Goal: Task Accomplishment & Management: Manage account settings

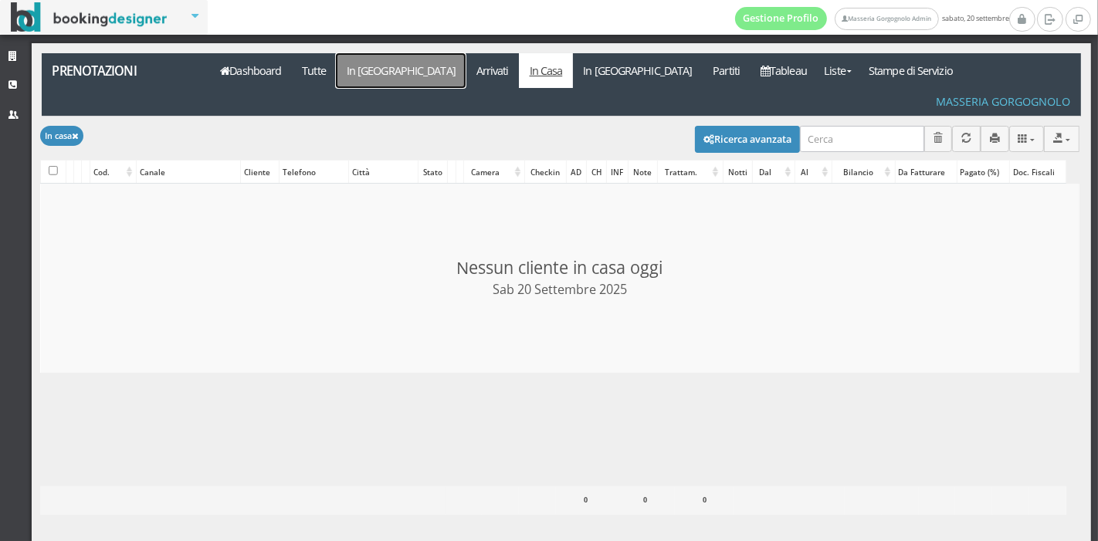
click at [367, 80] on link "In Arrivo" at bounding box center [401, 70] width 130 height 35
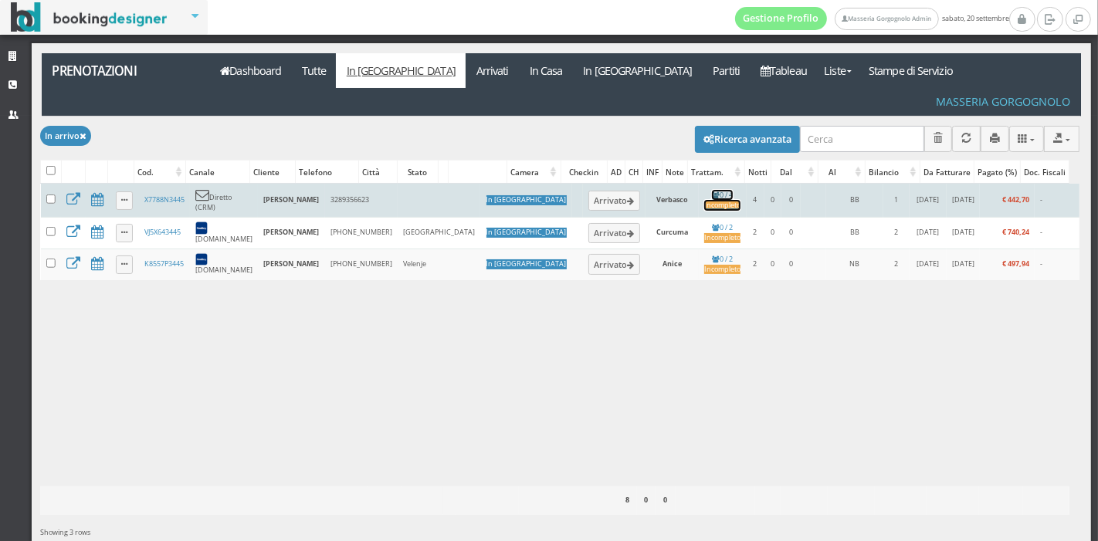
click at [704, 201] on div "Incompleto" at bounding box center [722, 206] width 36 height 10
click at [588, 191] on button "Arrivato" at bounding box center [614, 201] width 52 height 20
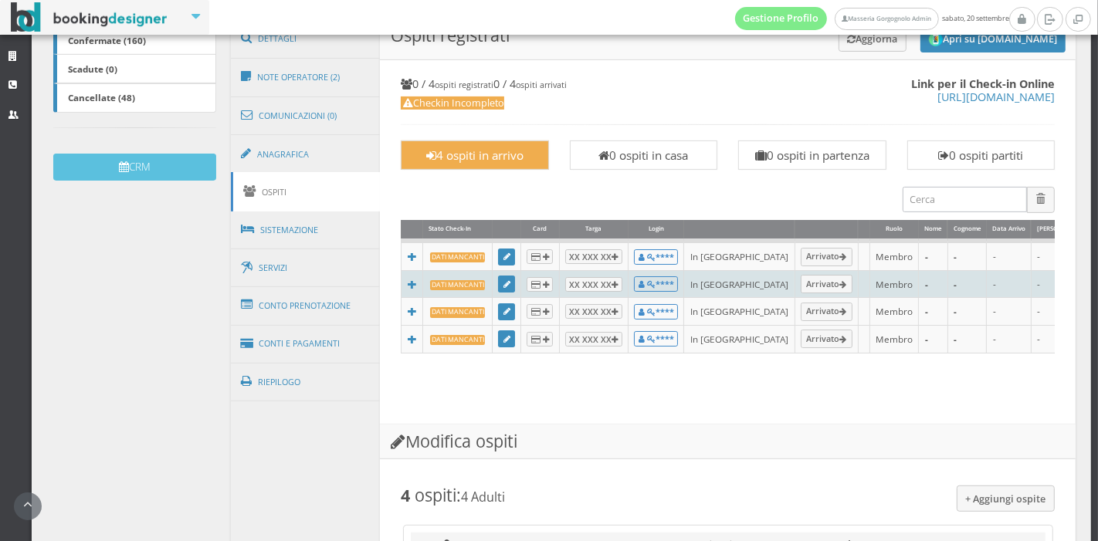
scroll to position [188, 0]
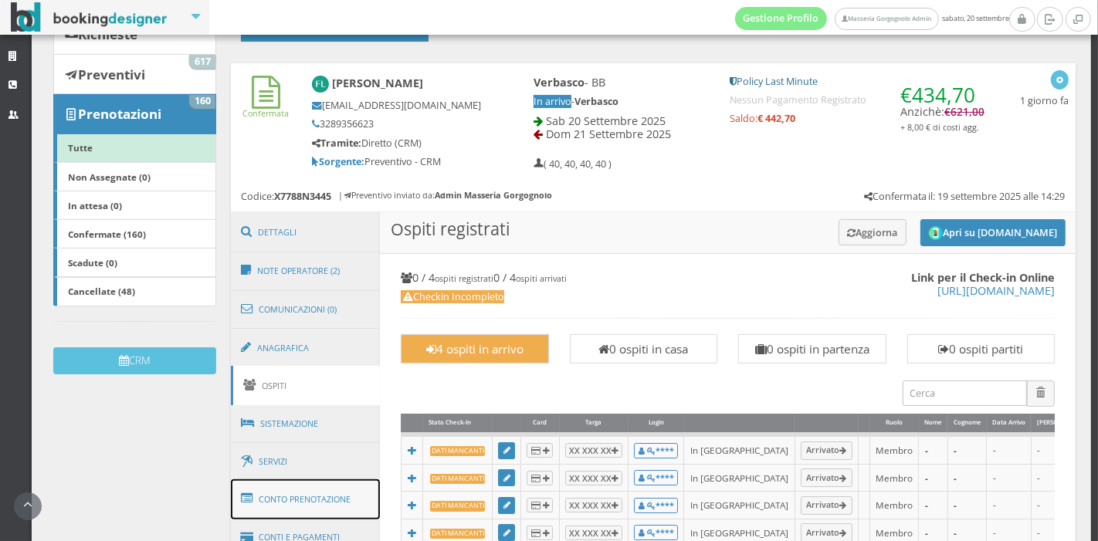
click at [279, 503] on link "Conto Prenotazione" at bounding box center [306, 499] width 150 height 40
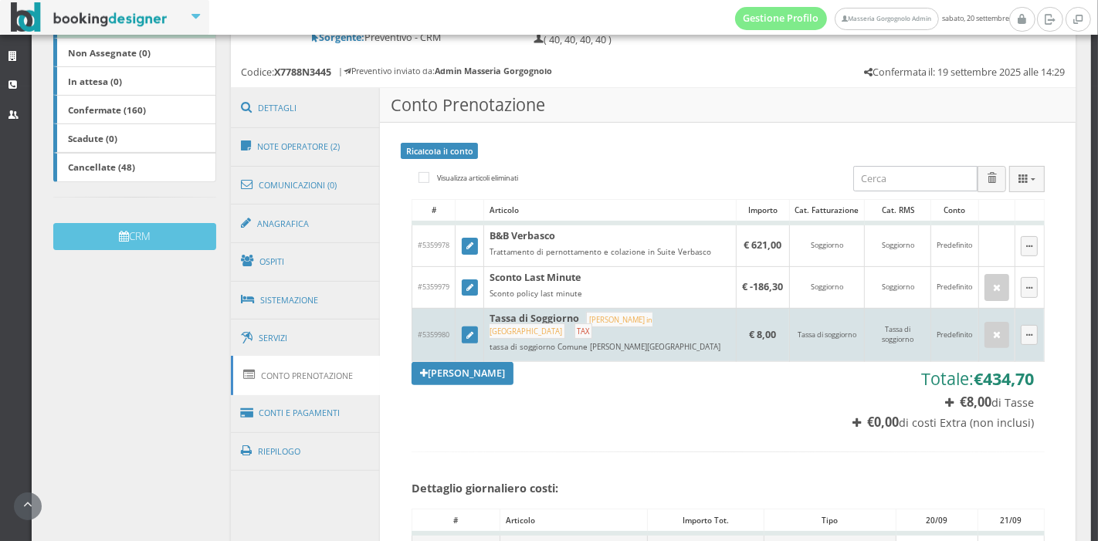
scroll to position [329, 0]
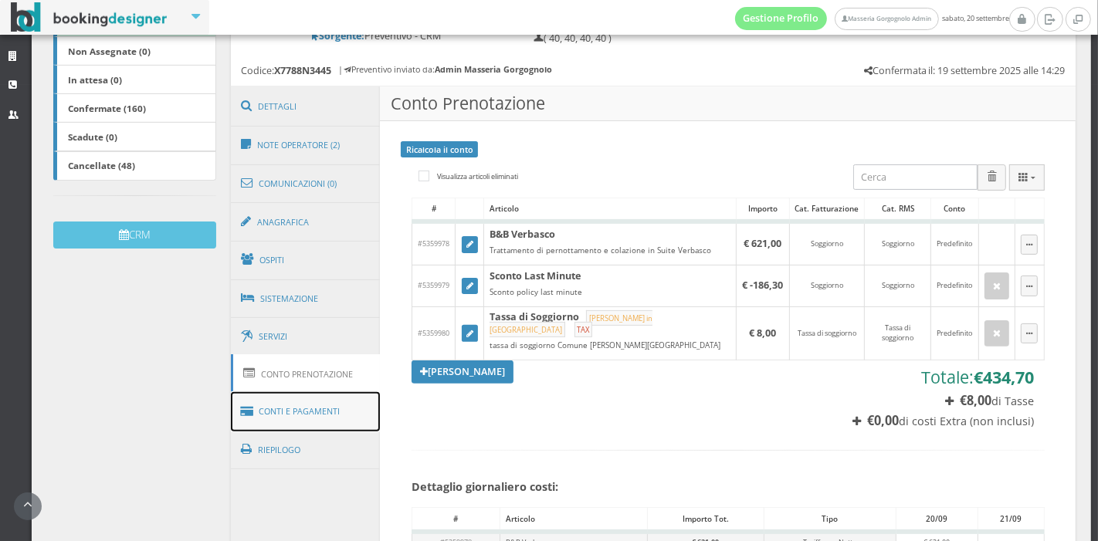
click at [343, 398] on link "Conti e Pagamenti" at bounding box center [306, 411] width 150 height 39
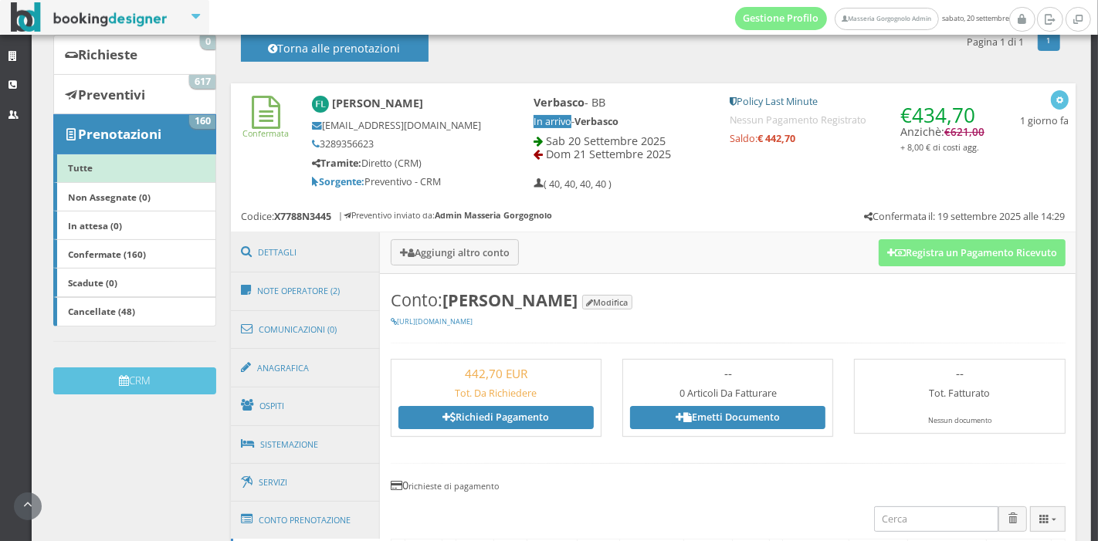
scroll to position [164, 0]
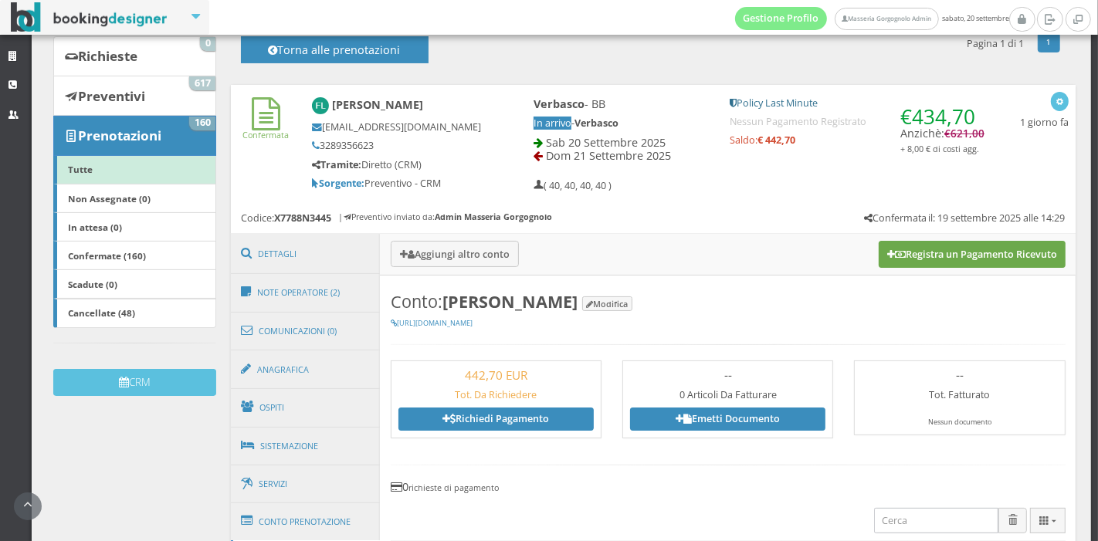
click at [882, 259] on button "Registra un Pagamento Ricevuto" at bounding box center [971, 254] width 187 height 26
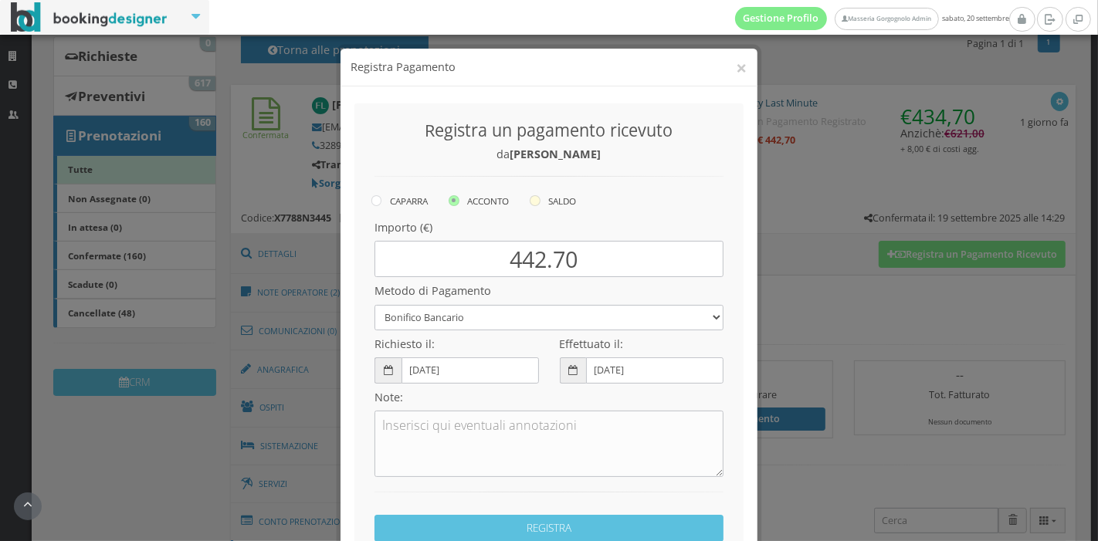
click at [530, 208] on label "SALDO" at bounding box center [553, 200] width 46 height 19
radio input "true"
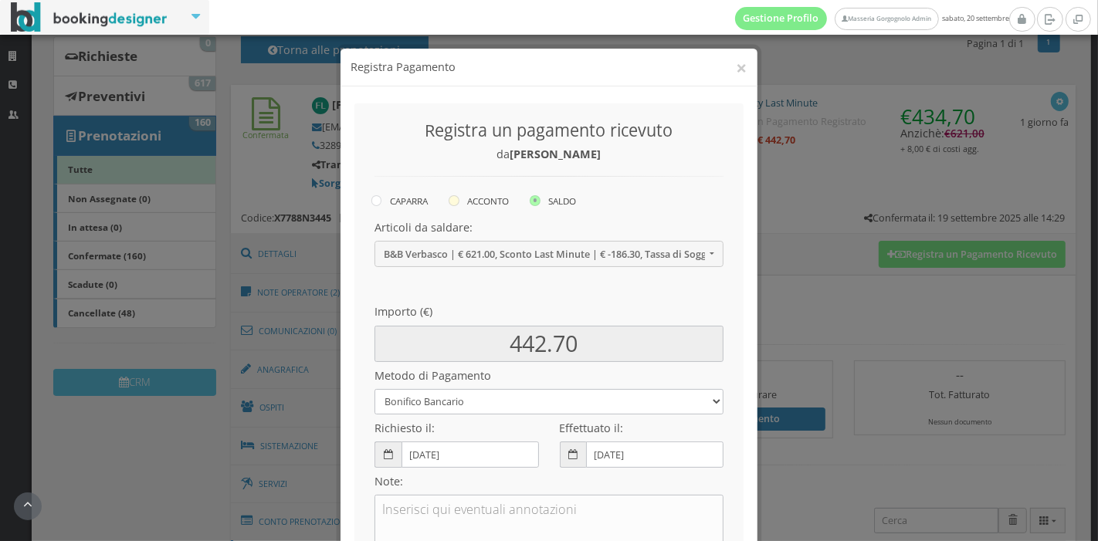
click at [457, 204] on label "ACCONTO" at bounding box center [478, 200] width 60 height 19
radio input "true"
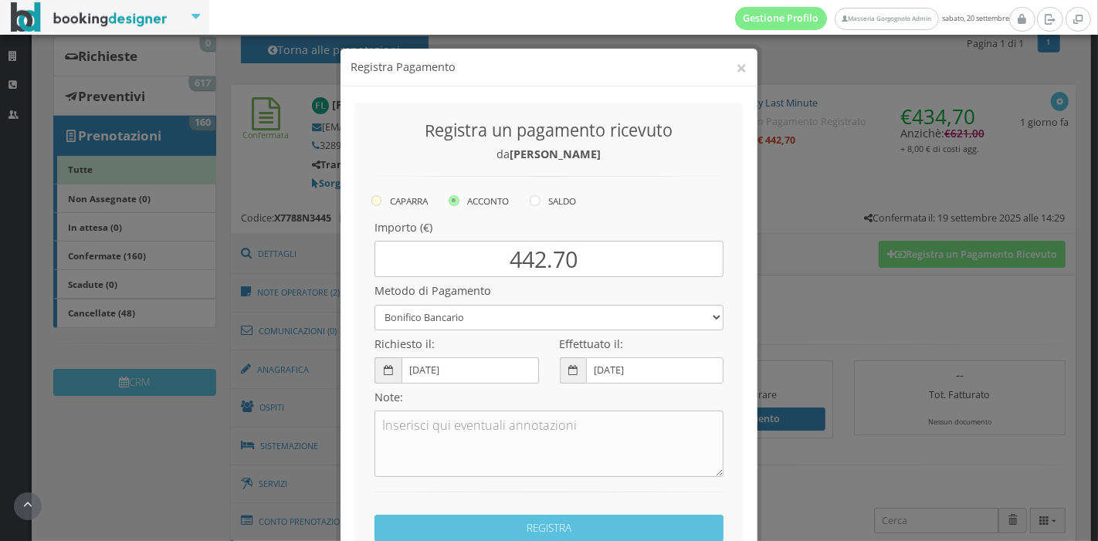
click at [412, 195] on label "CAPARRA" at bounding box center [399, 200] width 56 height 19
radio input "true"
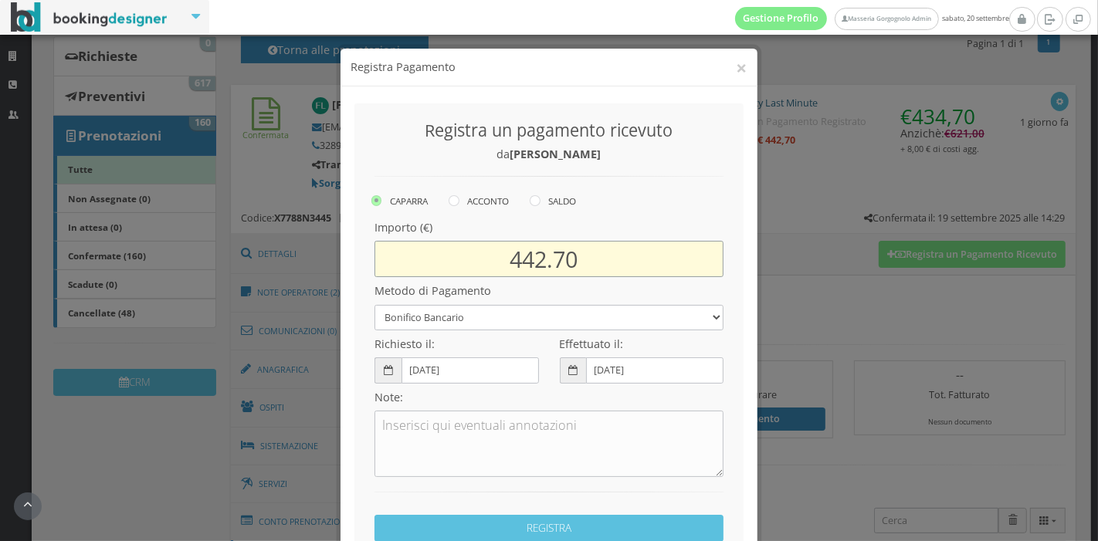
drag, startPoint x: 498, startPoint y: 261, endPoint x: 641, endPoint y: 257, distance: 143.6
click at [641, 257] on input "442.70" at bounding box center [548, 259] width 349 height 36
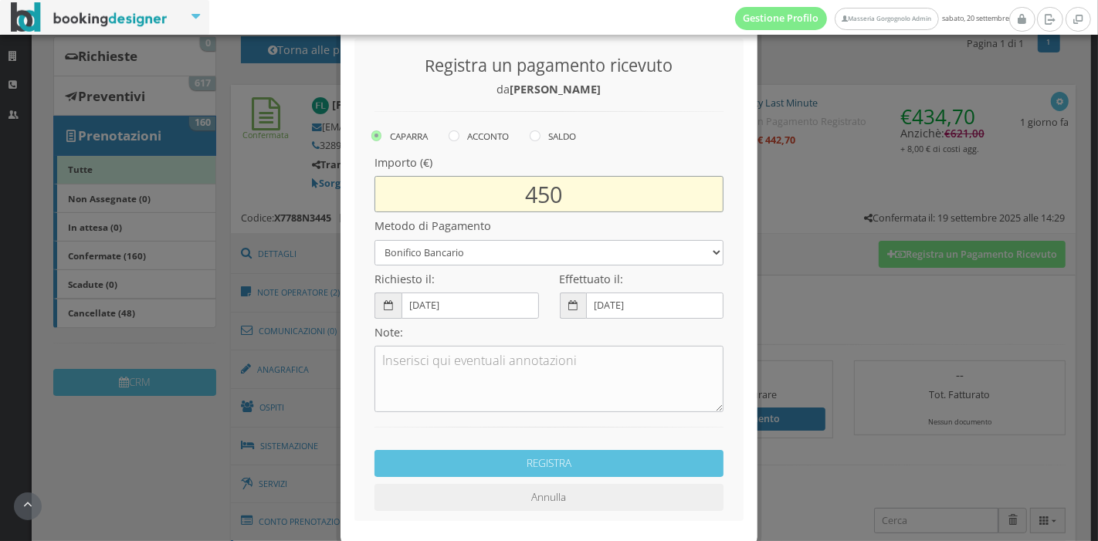
scroll to position [73, 0]
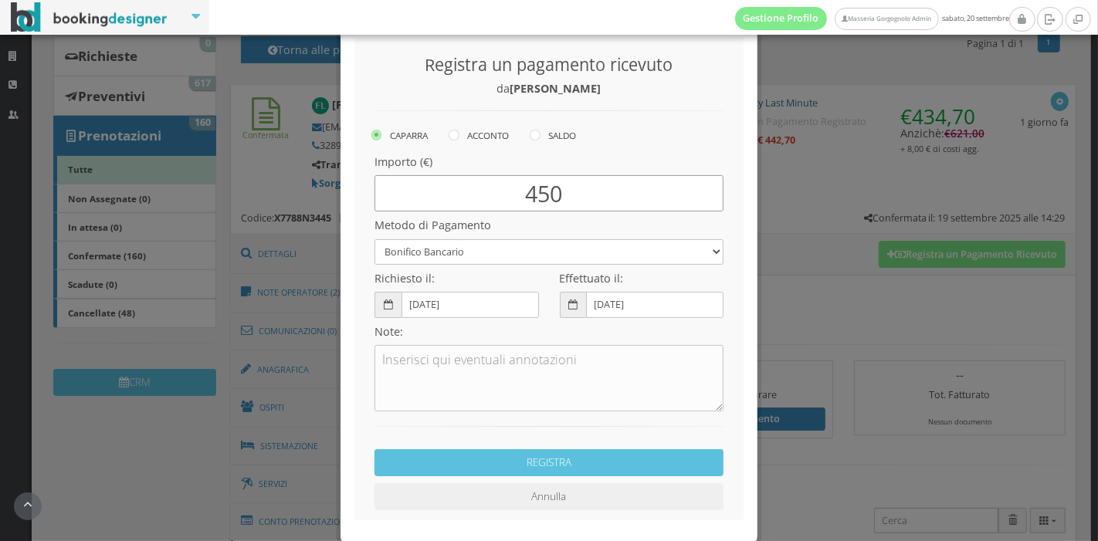
type input "450"
click at [641, 252] on select "Bonifico Bancario Carta di Credito Pay By Link Contanti Assegno Bancario Assegn…" at bounding box center [548, 251] width 349 height 25
select select
click at [374, 239] on select "Bonifico Bancario Carta di Credito Pay By Link Contanti Assegno Bancario Assegn…" at bounding box center [548, 251] width 349 height 25
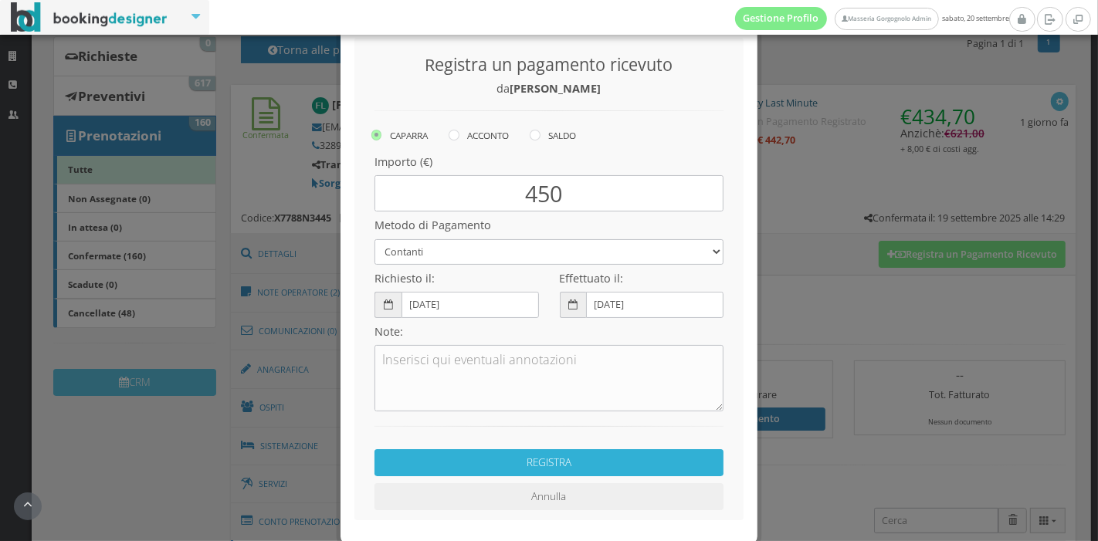
click at [549, 469] on button "REGISTRA" at bounding box center [548, 462] width 349 height 27
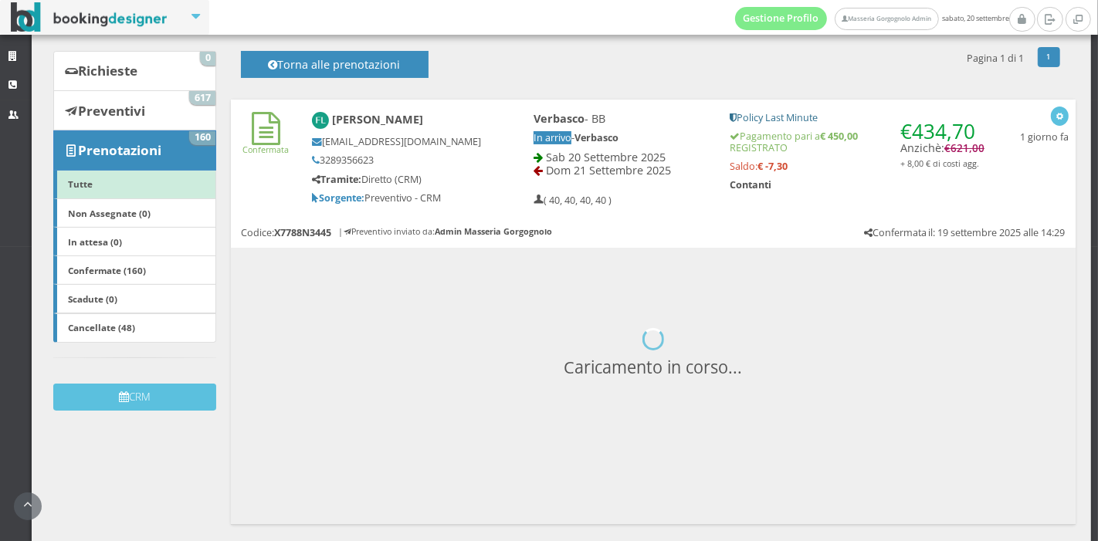
scroll to position [200, 0]
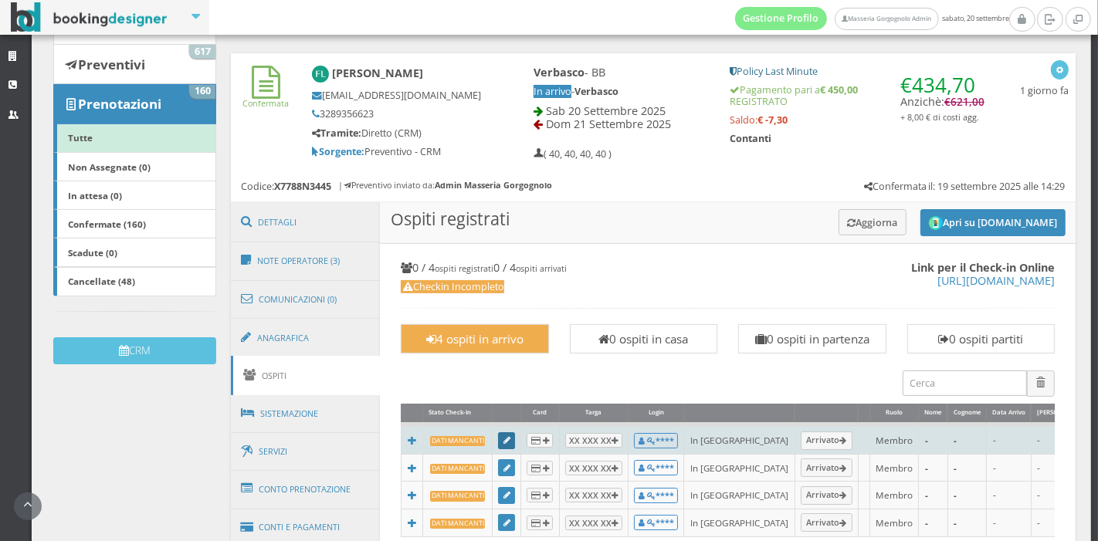
click at [503, 440] on icon at bounding box center [506, 441] width 7 height 8
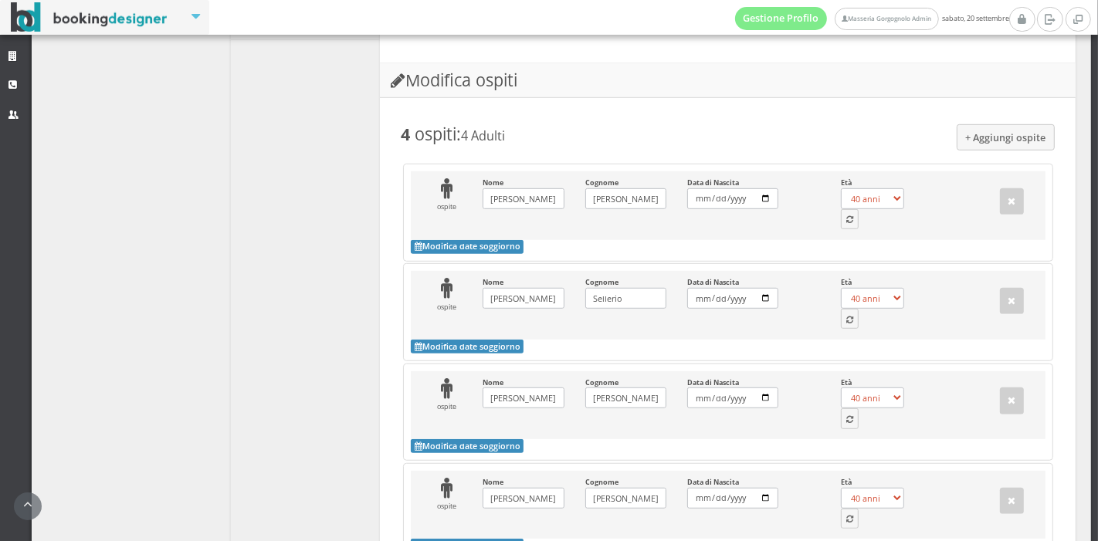
scroll to position [806, 0]
click at [842, 228] on button "button" at bounding box center [850, 218] width 19 height 20
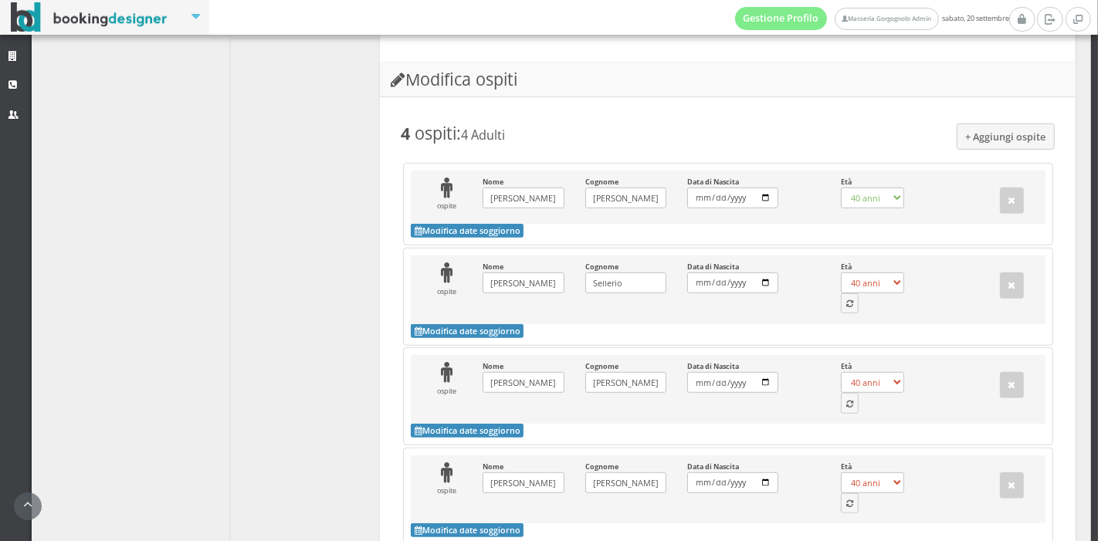
select select "42"
click at [841, 313] on button "button" at bounding box center [850, 303] width 19 height 20
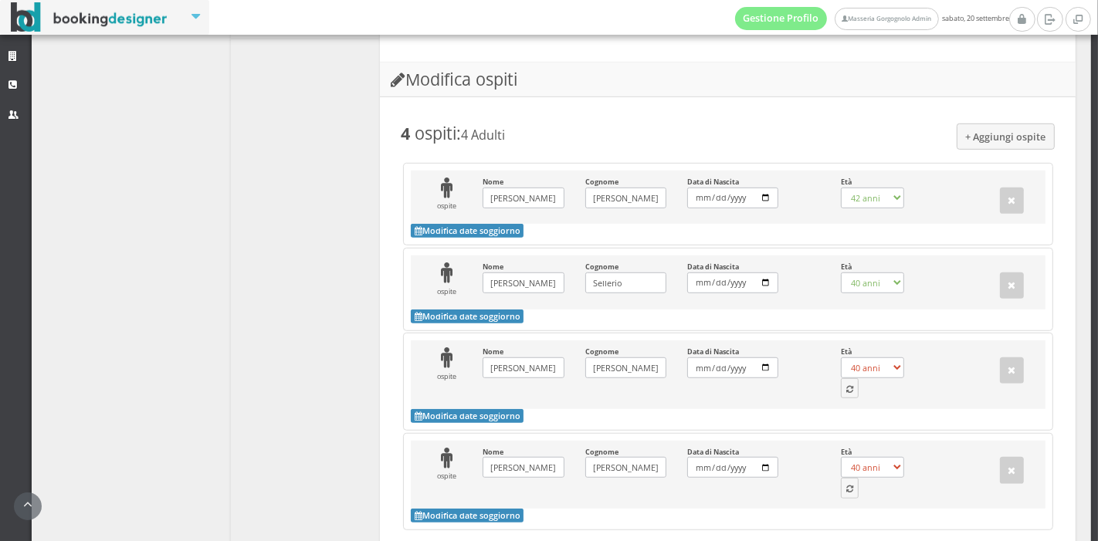
select select "37"
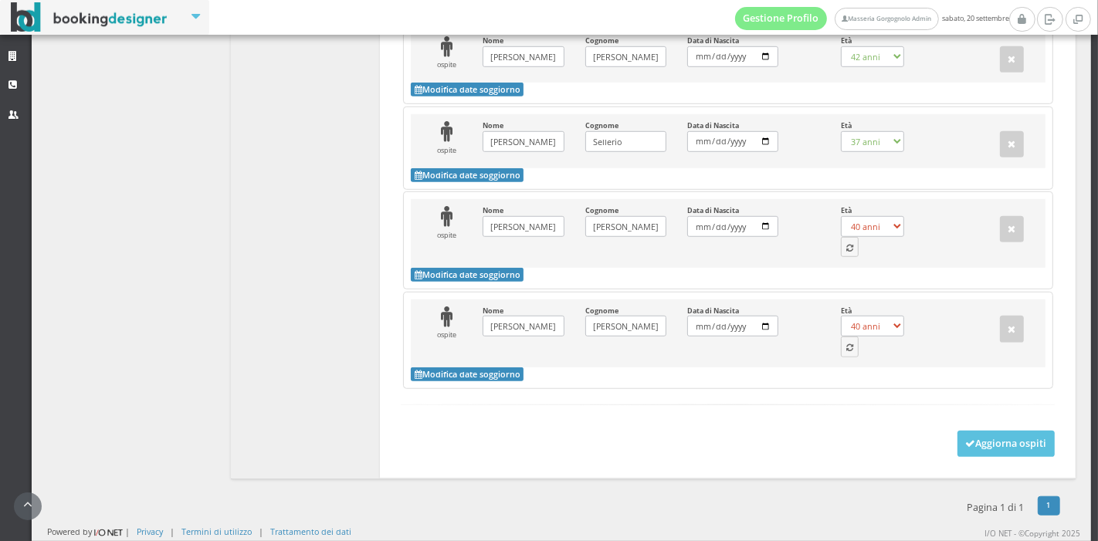
scroll to position [966, 0]
click at [844, 257] on button "button" at bounding box center [850, 247] width 19 height 20
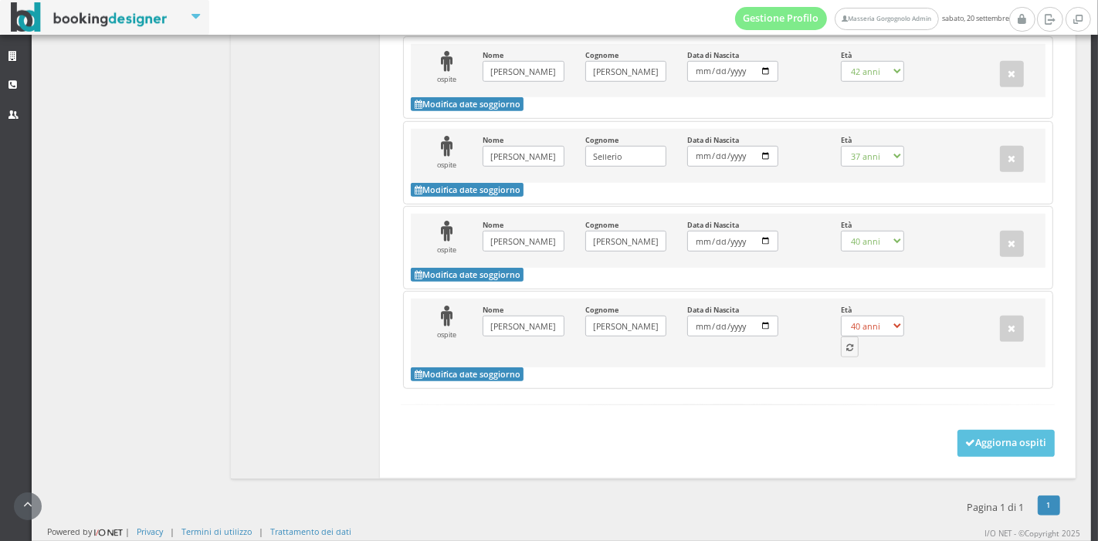
select select "8"
click at [841, 350] on button "button" at bounding box center [850, 347] width 19 height 20
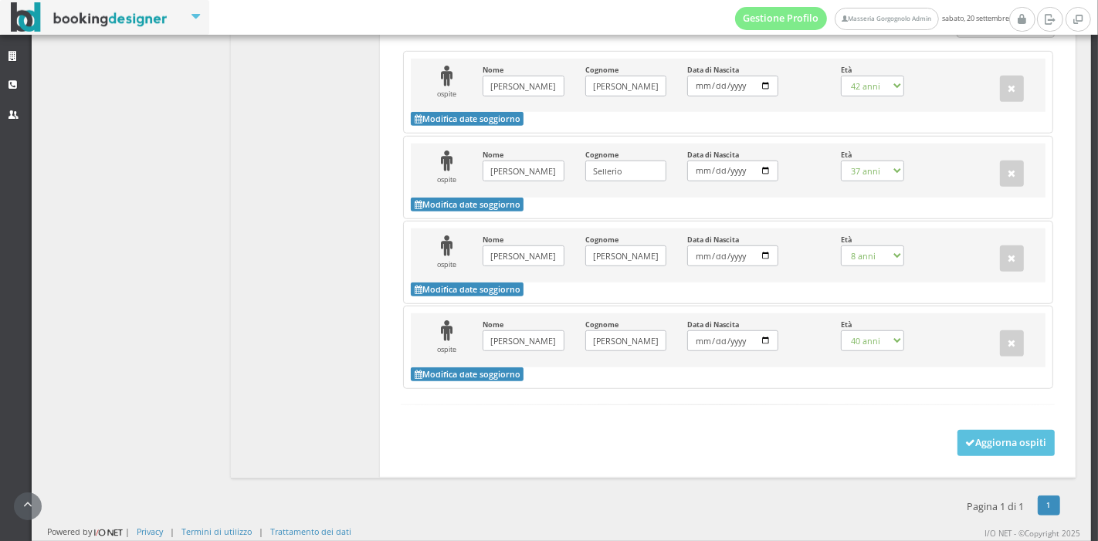
scroll to position [947, 0]
select select "4"
click at [970, 447] on button "Aggiorna ospiti" at bounding box center [1006, 443] width 98 height 26
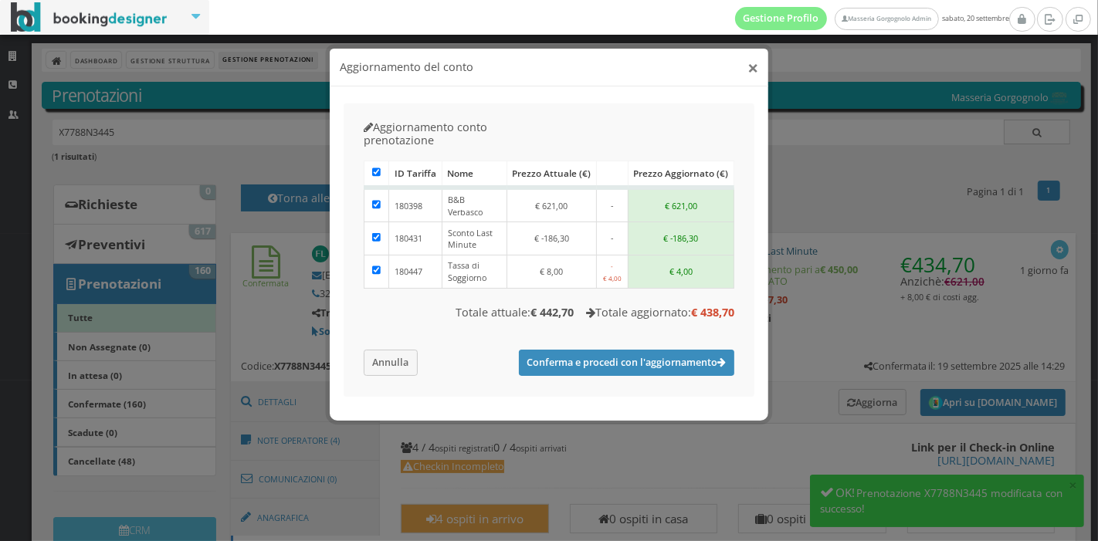
click at [752, 71] on button "×" at bounding box center [752, 67] width 11 height 19
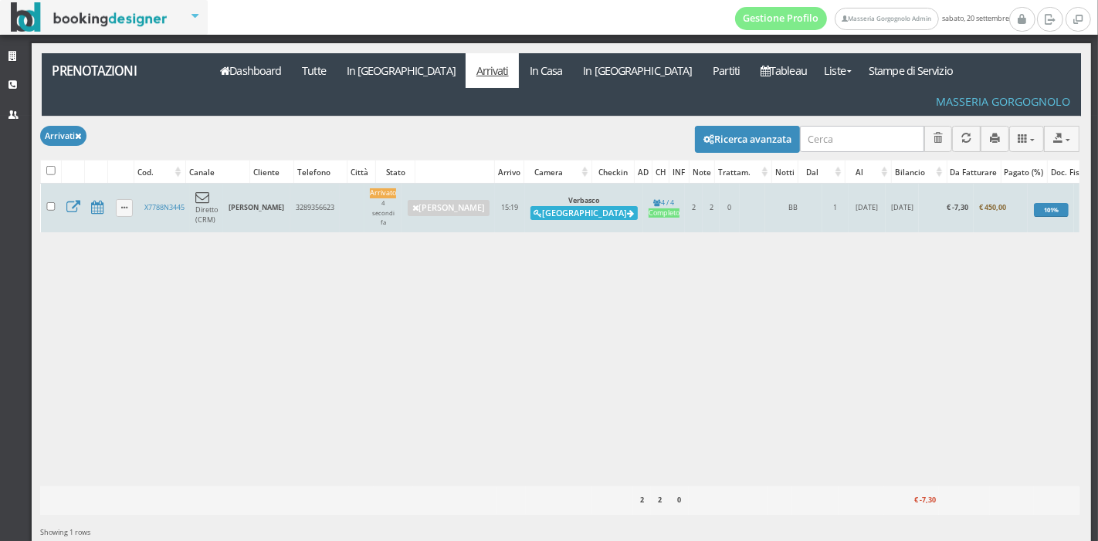
click at [566, 206] on button "[GEOGRAPHIC_DATA]" at bounding box center [583, 213] width 107 height 14
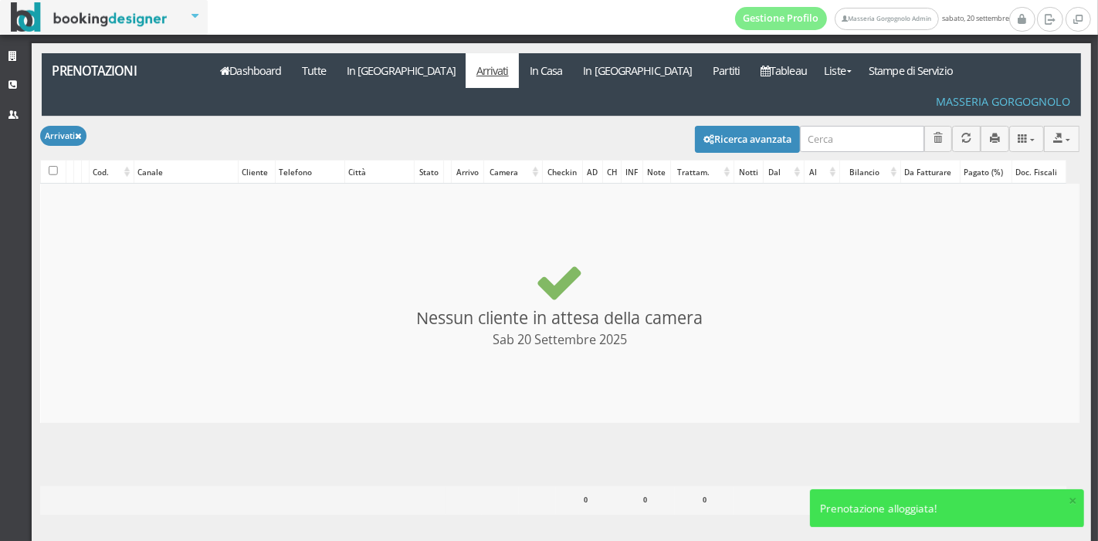
checkbox input "false"
